Goal: Information Seeking & Learning: Check status

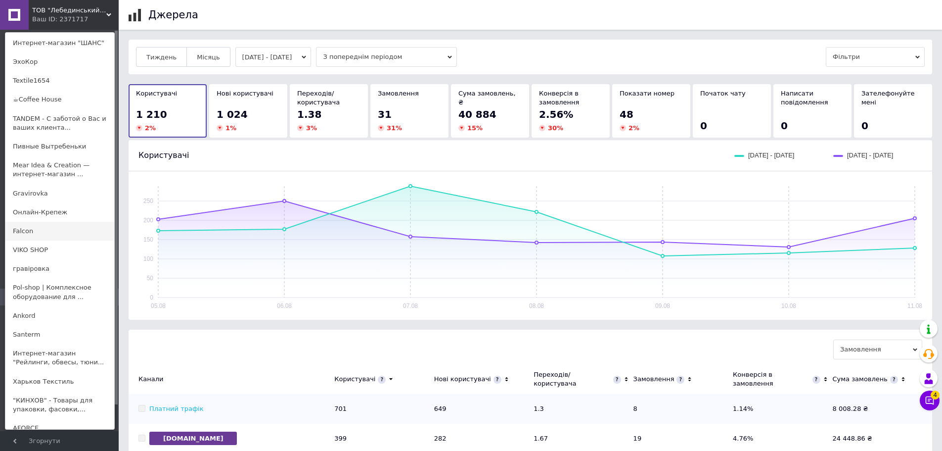
scroll to position [809, 0]
click at [75, 233] on link "Falcon" at bounding box center [59, 230] width 109 height 19
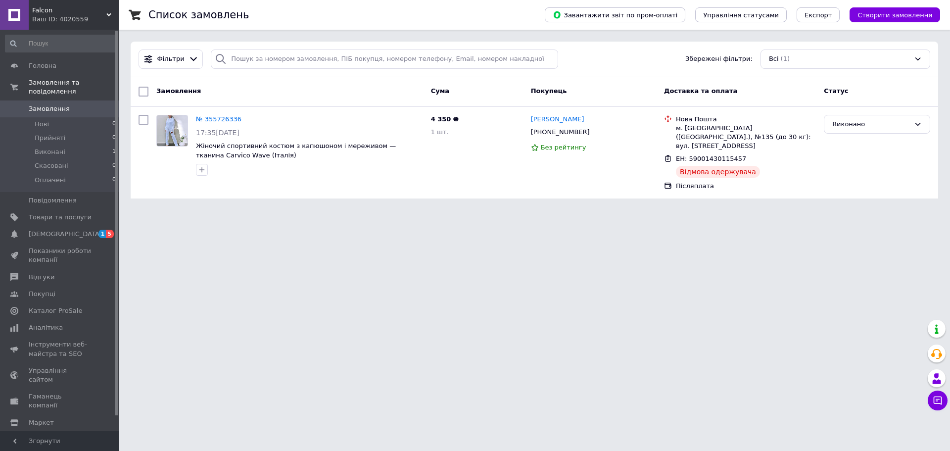
drag, startPoint x: 326, startPoint y: 321, endPoint x: 338, endPoint y: 316, distance: 13.5
click at [332, 210] on html "Falcon Ваш ID: 4020559 Сайт Falcon Кабінет покупця Перевірити стан системи Стор…" at bounding box center [475, 105] width 950 height 210
click at [85, 13] on div "Falcon Ваш ID: 4020559" at bounding box center [74, 15] width 90 height 30
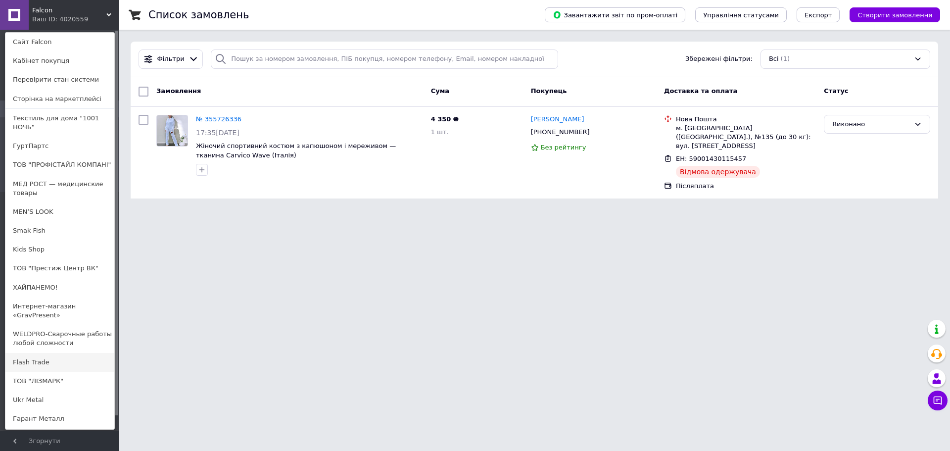
click at [23, 368] on link "Flash Trade" at bounding box center [59, 362] width 109 height 19
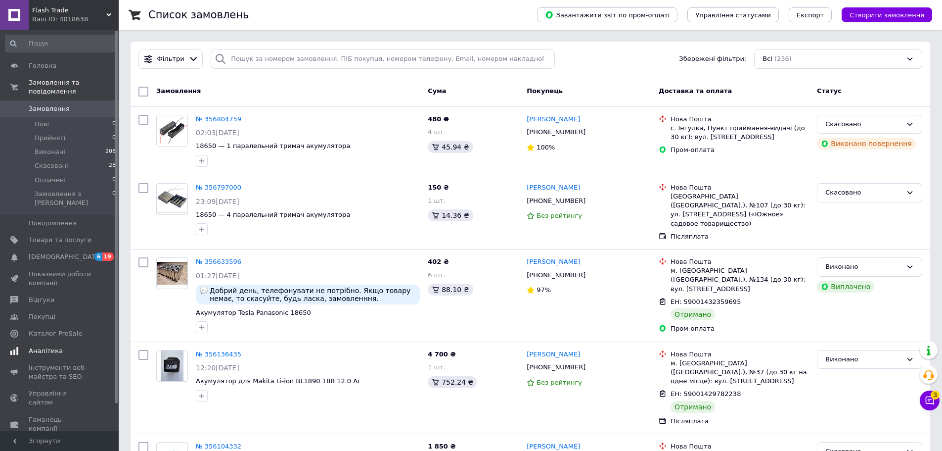
click at [55, 342] on link "Аналітика" at bounding box center [61, 350] width 122 height 17
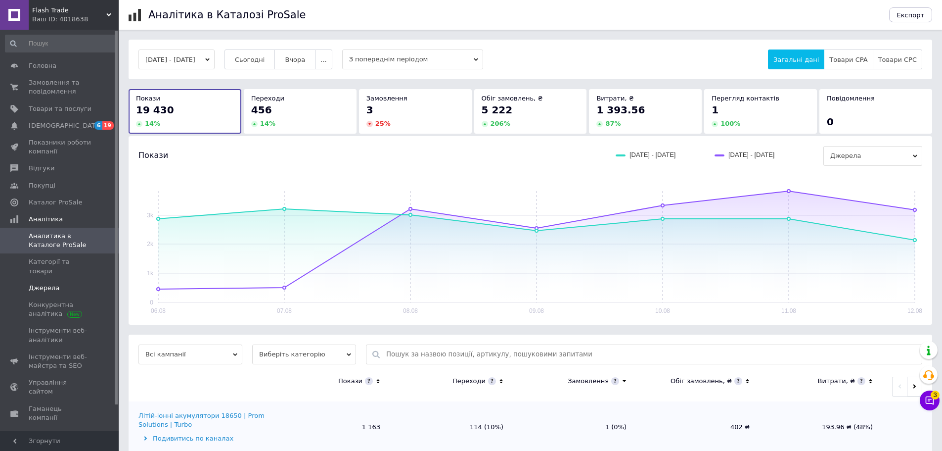
click at [56, 283] on span "Джерела" at bounding box center [60, 287] width 63 height 9
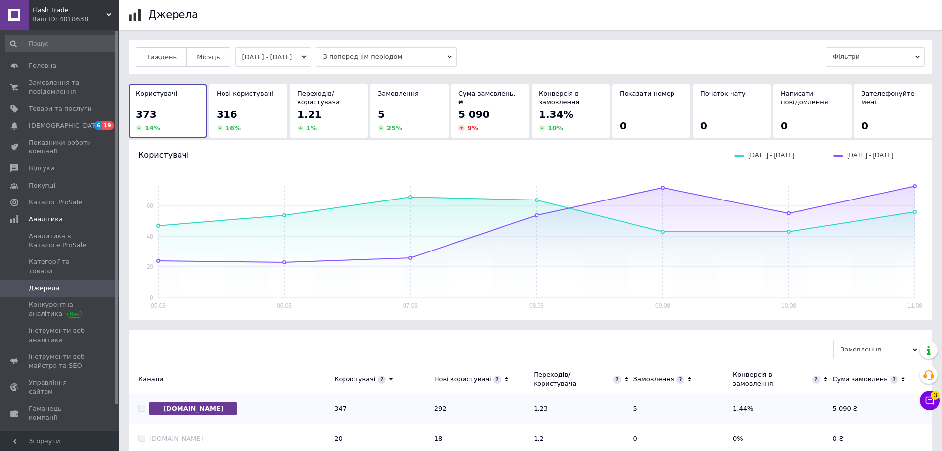
click at [198, 57] on span "Місяць" at bounding box center [208, 56] width 23 height 7
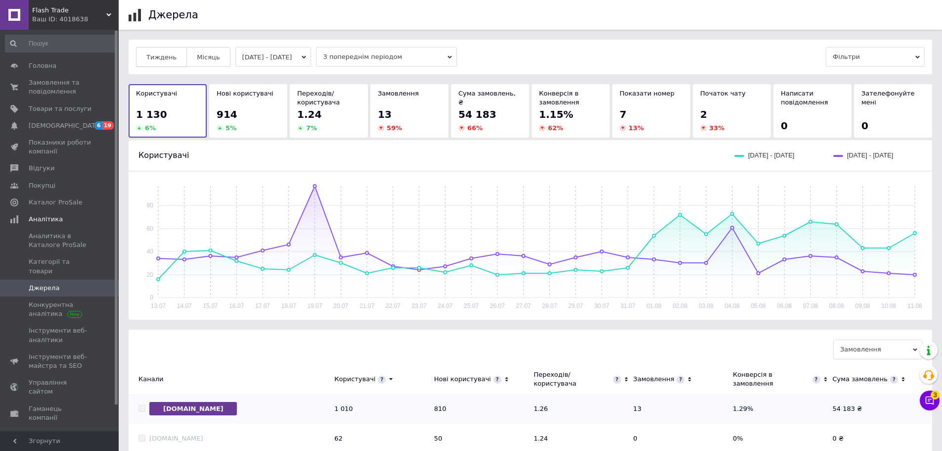
click at [160, 55] on span "Тиждень" at bounding box center [161, 56] width 30 height 7
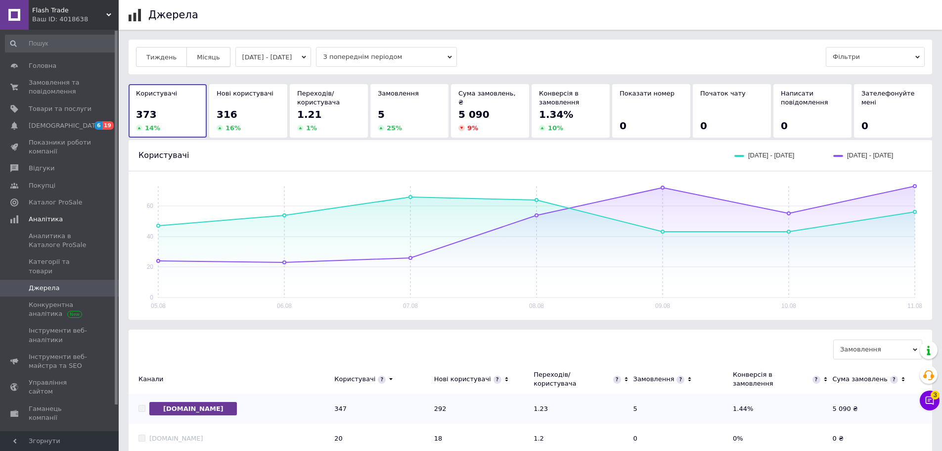
click at [192, 58] on button "Місяць" at bounding box center [208, 57] width 44 height 20
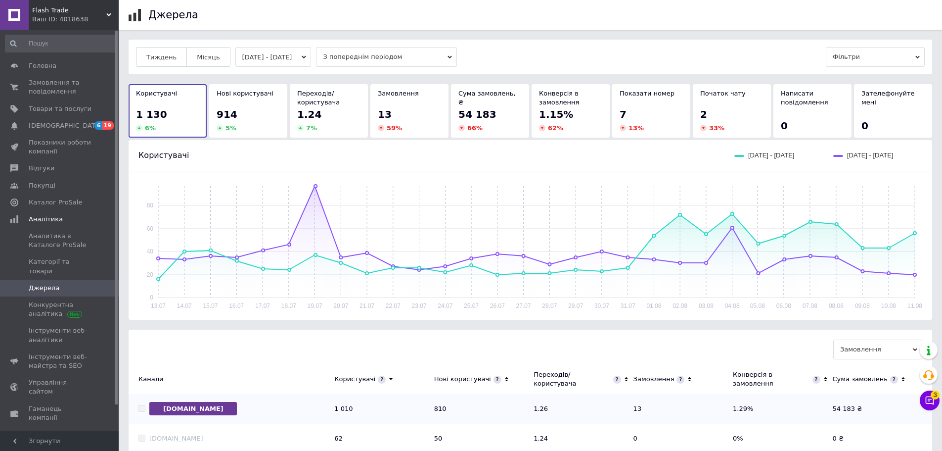
scroll to position [0, 0]
click at [57, 240] on span "Аналитика в Каталоге ProSale" at bounding box center [60, 241] width 63 height 18
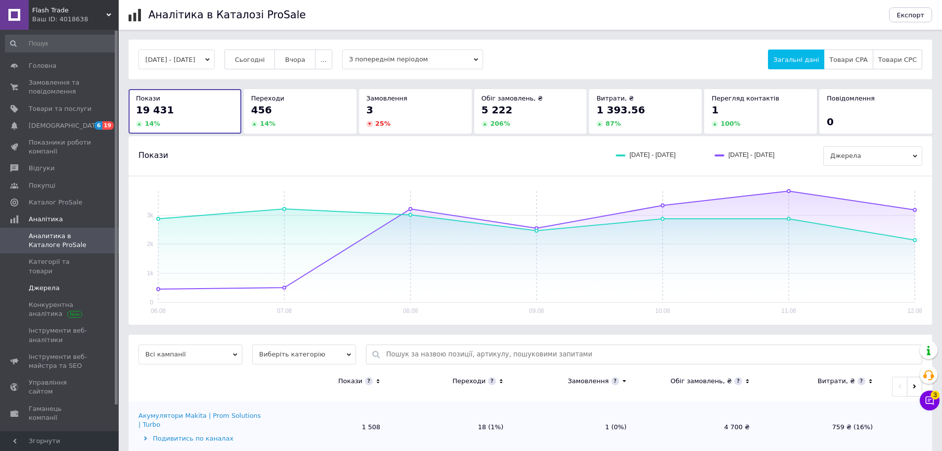
click at [58, 283] on span "Джерела" at bounding box center [60, 287] width 63 height 9
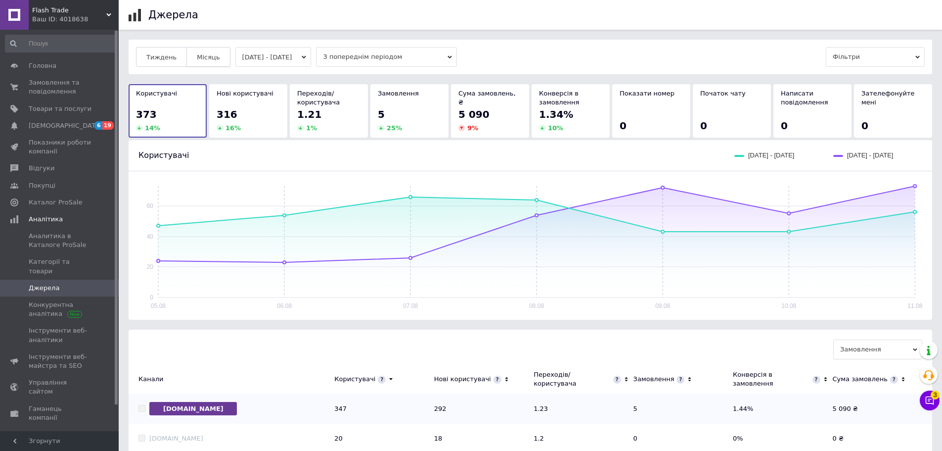
click at [206, 54] on span "Місяць" at bounding box center [208, 56] width 23 height 7
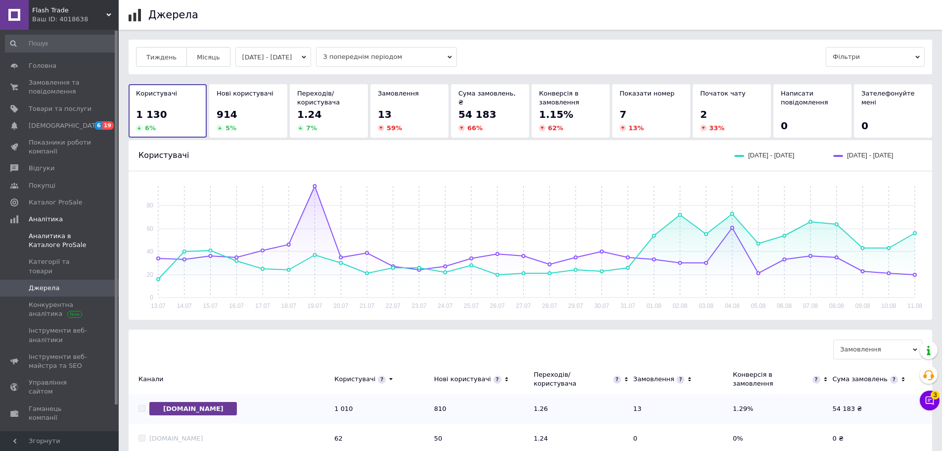
click at [68, 251] on link "Аналитика в Каталоге ProSale" at bounding box center [61, 241] width 122 height 26
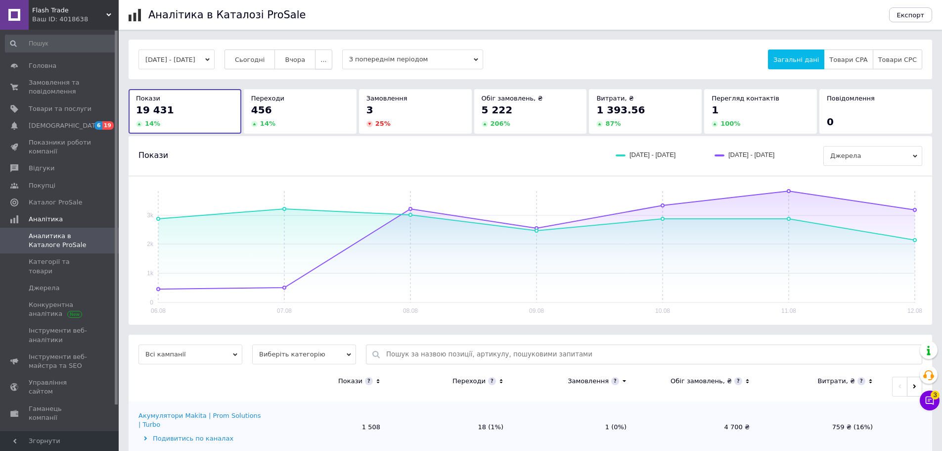
click at [326, 60] on span "..." at bounding box center [324, 59] width 6 height 7
click at [316, 82] on span "Місяць" at bounding box center [304, 78] width 23 height 7
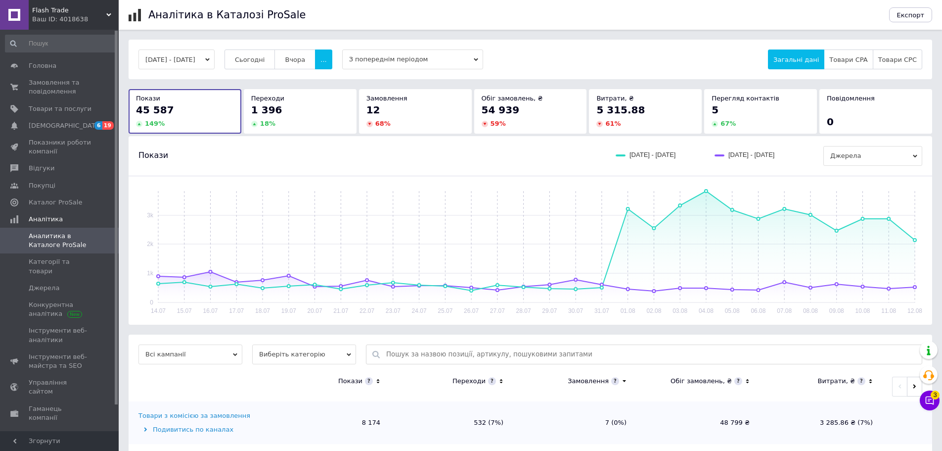
click at [365, 148] on div "Покази [DATE] - [DATE] [DATE] - [DATE] [GEOGRAPHIC_DATA]" at bounding box center [531, 156] width 784 height 20
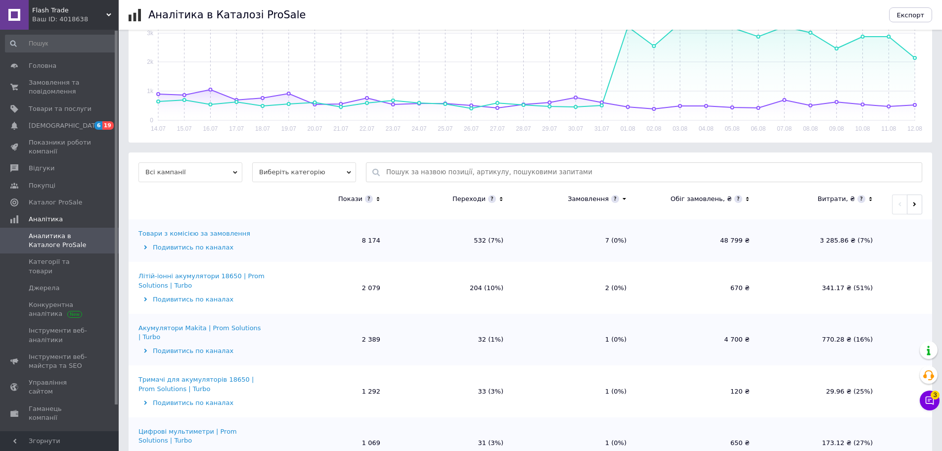
scroll to position [154, 0]
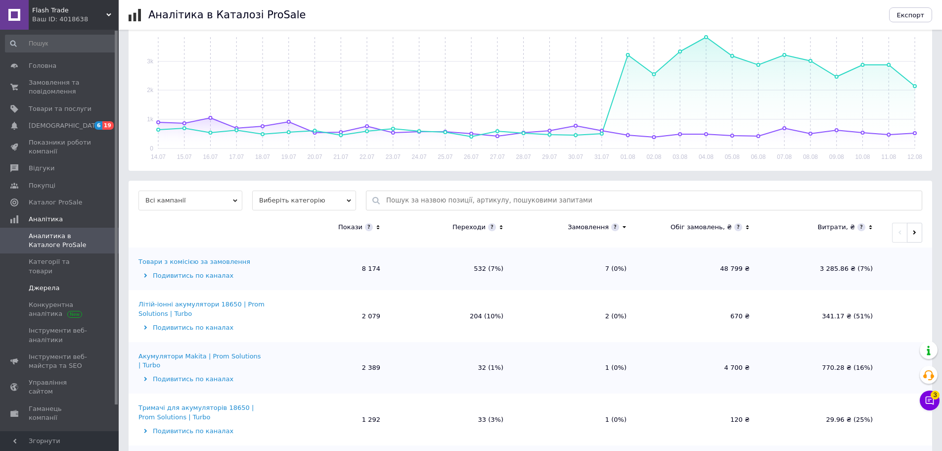
click at [66, 283] on span "Джерела" at bounding box center [60, 287] width 63 height 9
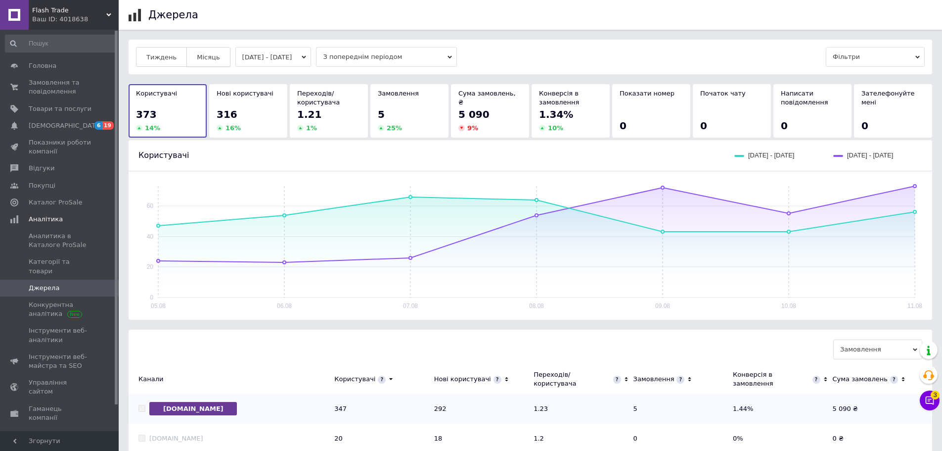
drag, startPoint x: 208, startPoint y: 56, endPoint x: 216, endPoint y: 62, distance: 9.9
click at [209, 55] on span "Місяць" at bounding box center [208, 56] width 23 height 7
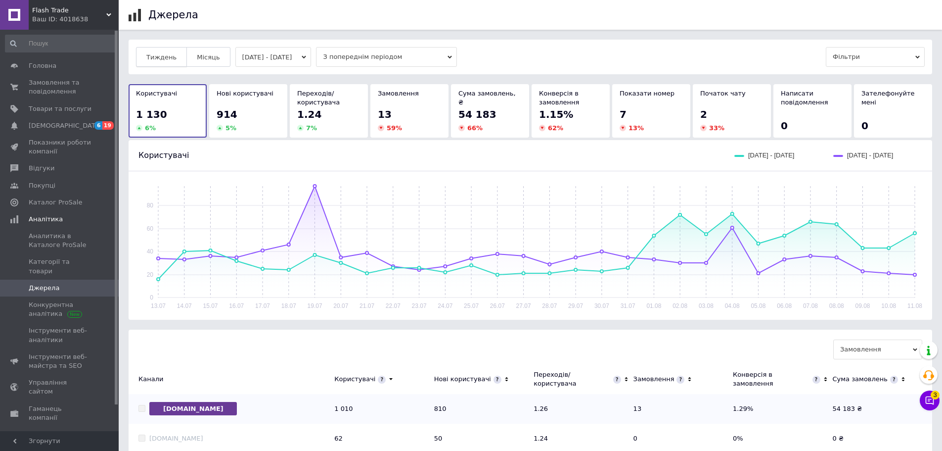
click at [169, 57] on span "Тиждень" at bounding box center [161, 56] width 30 height 7
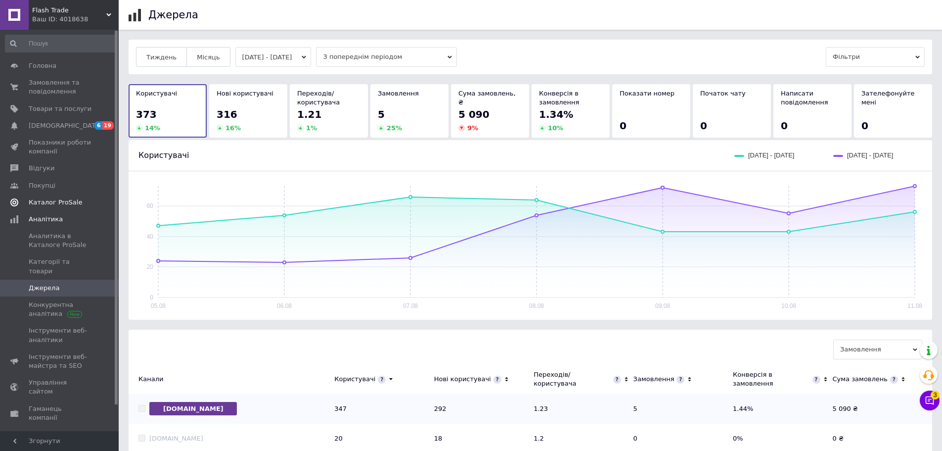
click at [56, 206] on span "Каталог ProSale" at bounding box center [55, 202] width 53 height 9
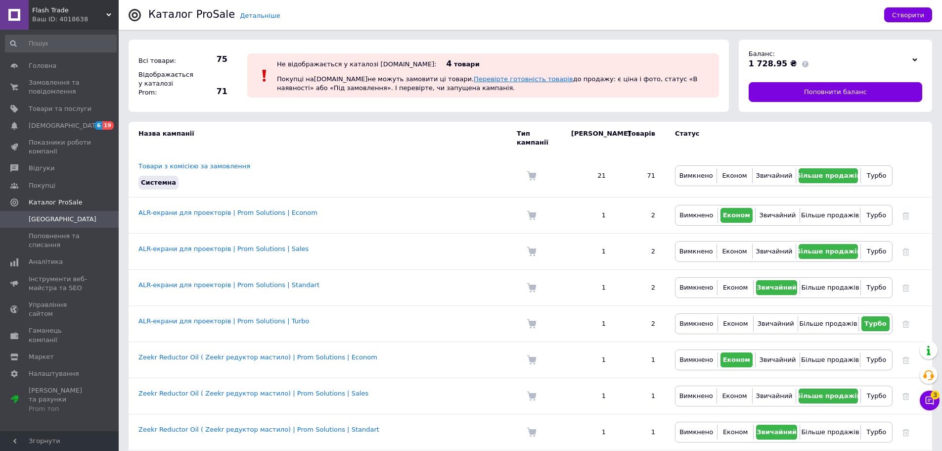
click at [477, 78] on link "Перевірте готовність товарів" at bounding box center [523, 78] width 99 height 7
